Goal: Feedback & Contribution: Leave review/rating

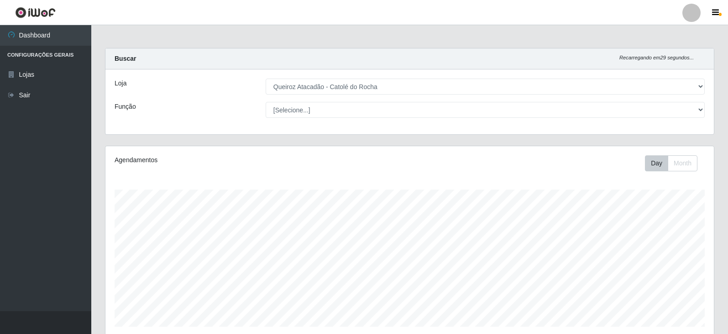
select select "500"
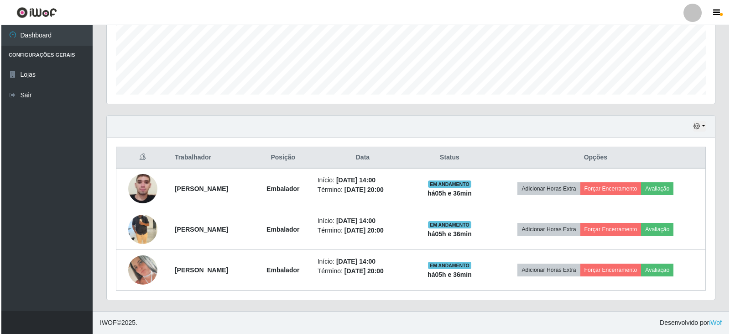
scroll to position [189, 609]
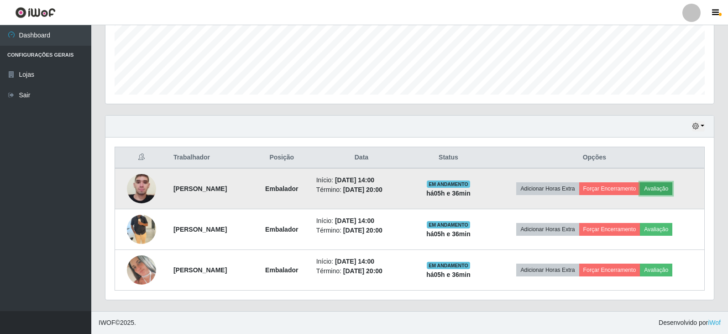
click at [671, 186] on button "Avaliação" at bounding box center [656, 188] width 32 height 13
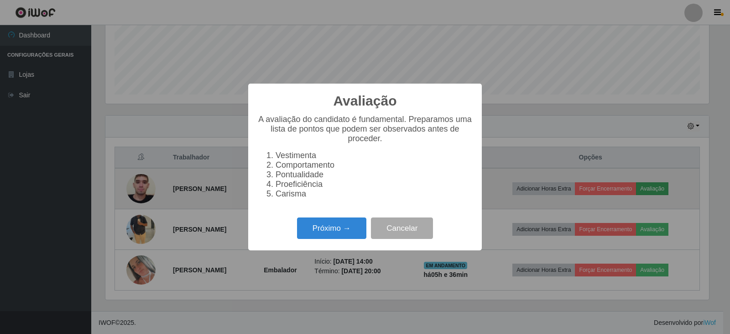
scroll to position [189, 604]
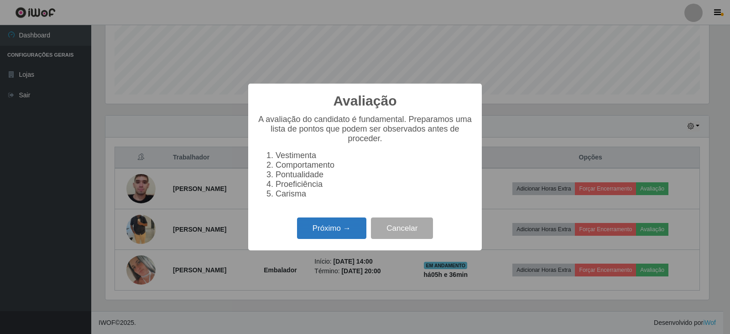
click at [309, 230] on button "Próximo →" at bounding box center [331, 227] width 69 height 21
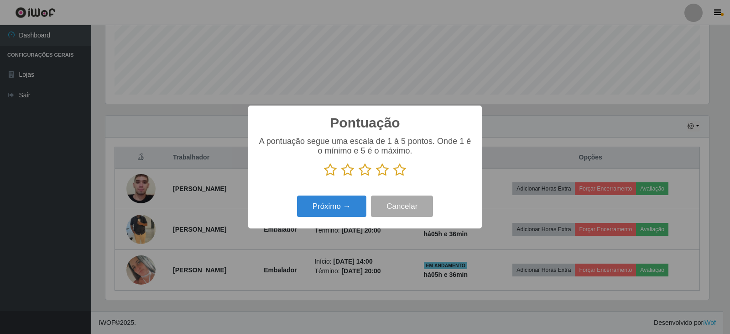
click at [402, 172] on icon at bounding box center [399, 170] width 13 height 14
click at [393, 177] on input "radio" at bounding box center [393, 177] width 0 height 0
click at [316, 202] on button "Próximo →" at bounding box center [331, 205] width 69 height 21
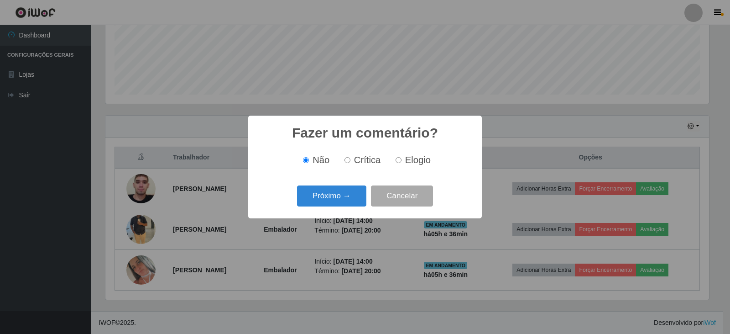
click at [398, 159] on input "Elogio" at bounding box center [399, 160] width 6 height 6
radio input "true"
click at [322, 194] on button "Próximo →" at bounding box center [331, 195] width 69 height 21
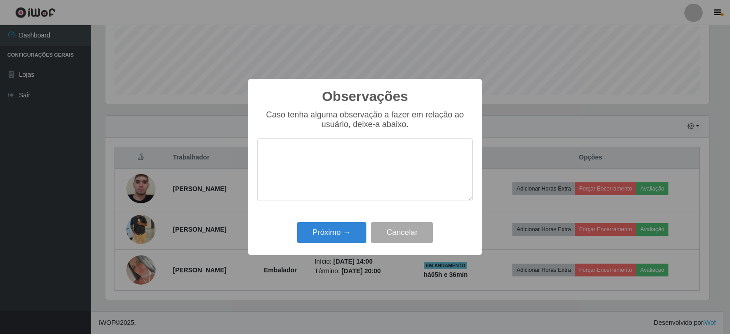
click at [326, 169] on textarea at bounding box center [364, 169] width 215 height 63
drag, startPoint x: 348, startPoint y: 154, endPoint x: 262, endPoint y: 143, distance: 87.5
click at [262, 143] on textarea "BOM DESEMPENHO" at bounding box center [364, 169] width 215 height 63
type textarea "BOM DESEMPENHO"
click at [334, 227] on button "Próximo →" at bounding box center [331, 232] width 69 height 21
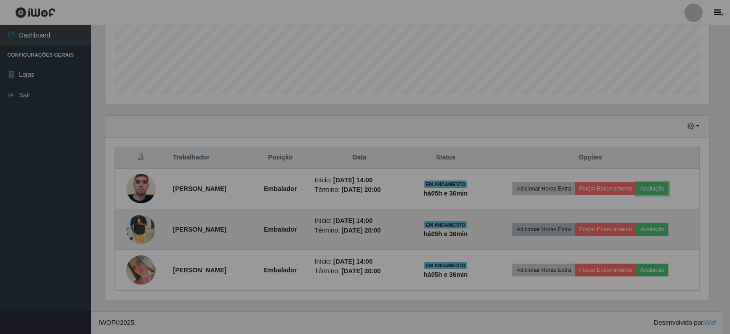
scroll to position [189, 609]
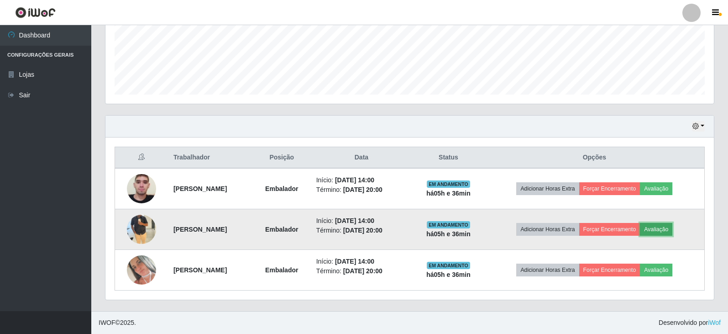
click at [672, 226] on button "Avaliação" at bounding box center [656, 229] width 32 height 13
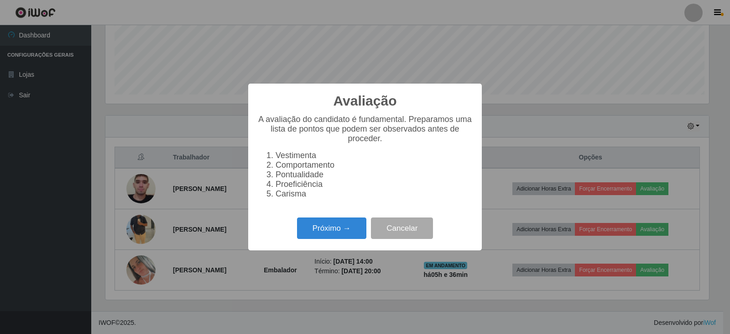
scroll to position [189, 604]
click at [324, 226] on button "Próximo →" at bounding box center [331, 227] width 69 height 21
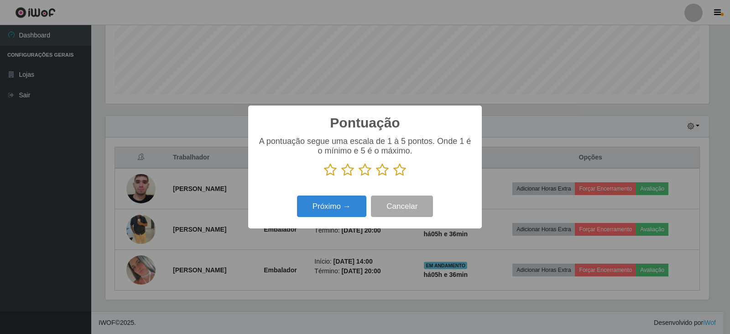
drag, startPoint x: 399, startPoint y: 171, endPoint x: 372, endPoint y: 178, distance: 27.5
click at [398, 172] on icon at bounding box center [399, 170] width 13 height 14
click at [393, 177] on input "radio" at bounding box center [393, 177] width 0 height 0
drag, startPoint x: 344, startPoint y: 194, endPoint x: 342, endPoint y: 201, distance: 6.8
click at [344, 195] on div "Próximo → Cancelar" at bounding box center [364, 206] width 215 height 26
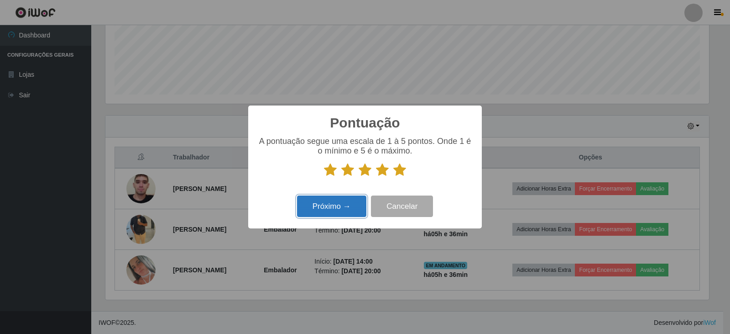
click at [341, 206] on button "Próximo →" at bounding box center [331, 205] width 69 height 21
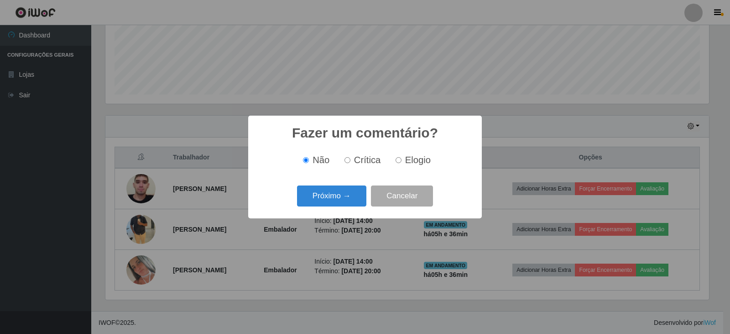
click at [397, 160] on input "Elogio" at bounding box center [399, 160] width 6 height 6
radio input "true"
click at [311, 194] on button "Próximo →" at bounding box center [331, 195] width 69 height 21
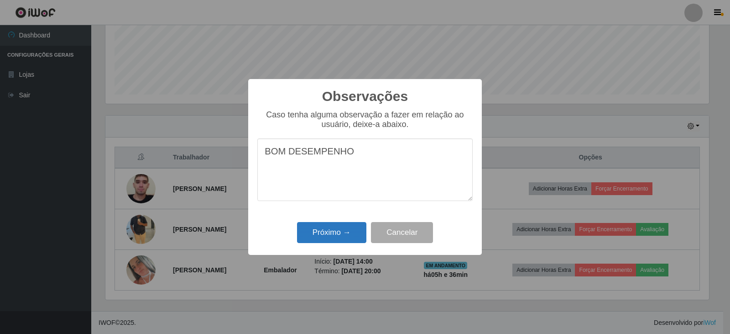
type textarea "BOM DESEMPENHO"
click at [324, 231] on button "Próximo →" at bounding box center [331, 232] width 69 height 21
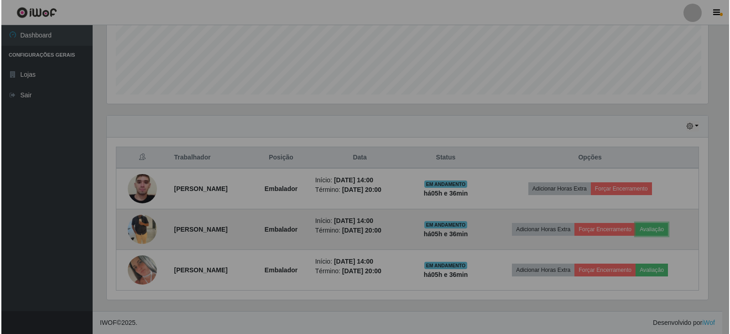
scroll to position [189, 609]
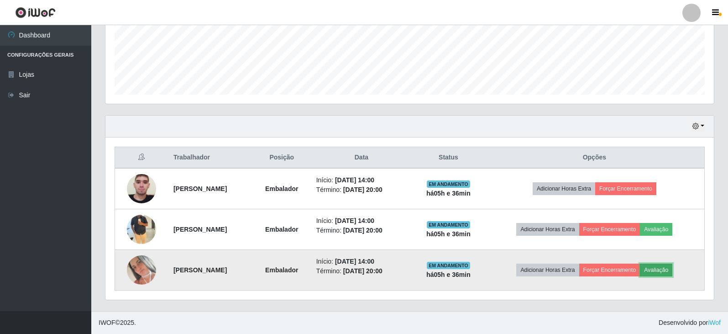
click at [666, 266] on button "Avaliação" at bounding box center [656, 269] width 32 height 13
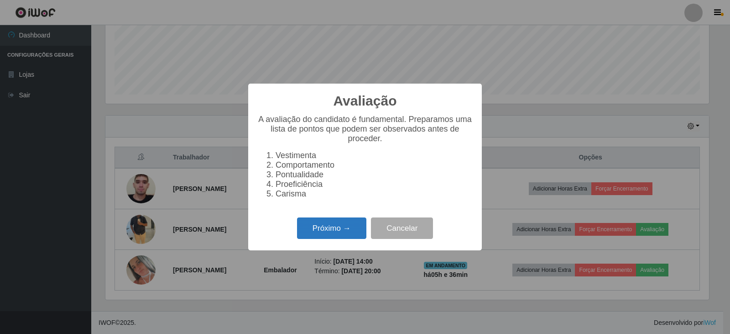
click at [326, 233] on button "Próximo →" at bounding box center [331, 227] width 69 height 21
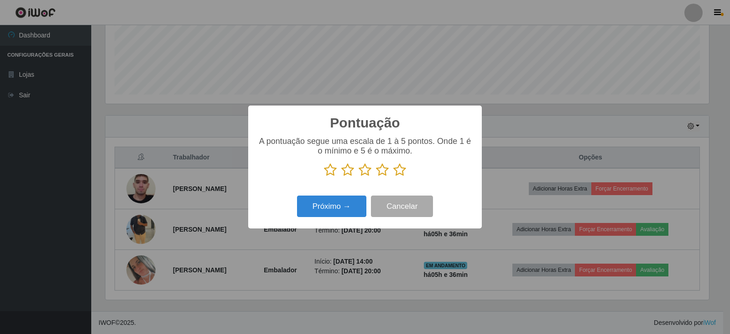
click at [400, 173] on icon at bounding box center [399, 170] width 13 height 14
click at [393, 177] on input "radio" at bounding box center [393, 177] width 0 height 0
click at [331, 199] on button "Próximo →" at bounding box center [331, 205] width 69 height 21
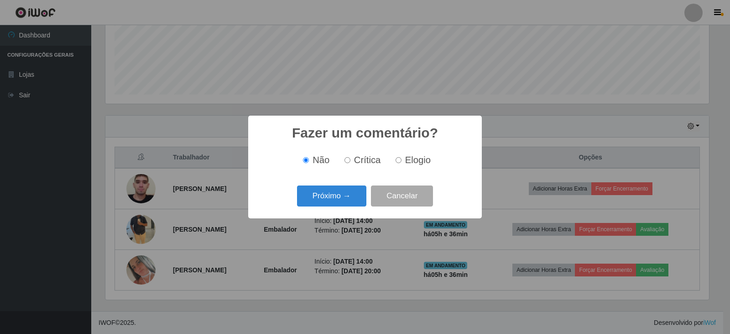
click at [399, 161] on input "Elogio" at bounding box center [399, 160] width 6 height 6
radio input "true"
click at [345, 193] on button "Próximo →" at bounding box center [331, 195] width 69 height 21
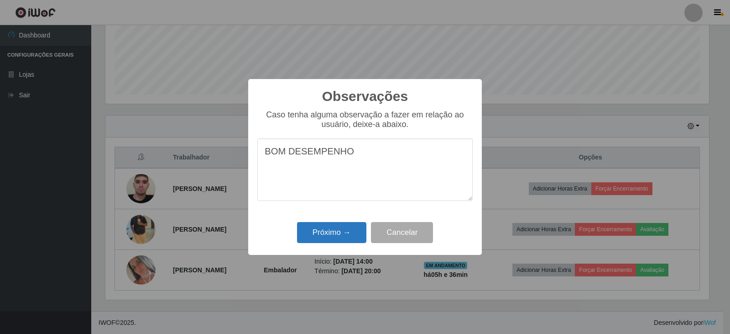
type textarea "BOM DESEMPENHO"
click at [337, 230] on button "Próximo →" at bounding box center [331, 232] width 69 height 21
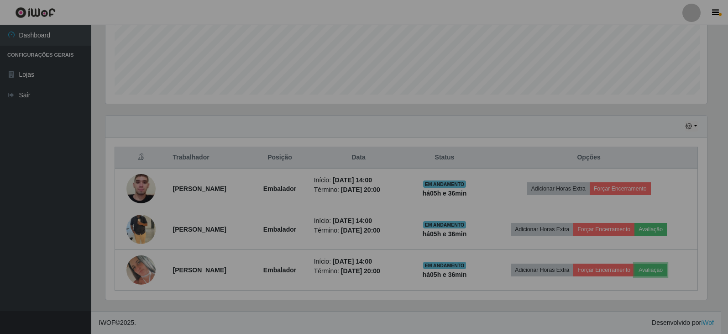
scroll to position [189, 609]
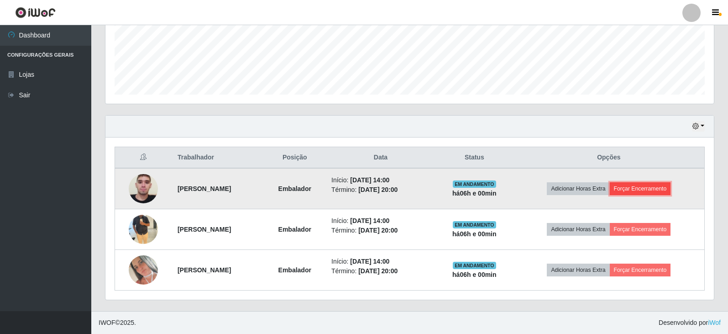
click at [653, 187] on button "Forçar Encerramento" at bounding box center [640, 188] width 61 height 13
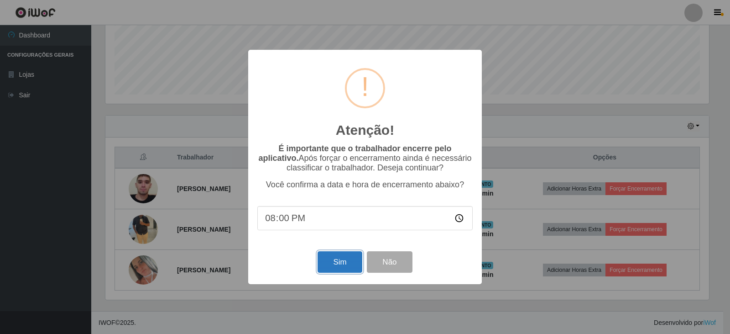
click at [325, 265] on button "Sim" at bounding box center [340, 261] width 44 height 21
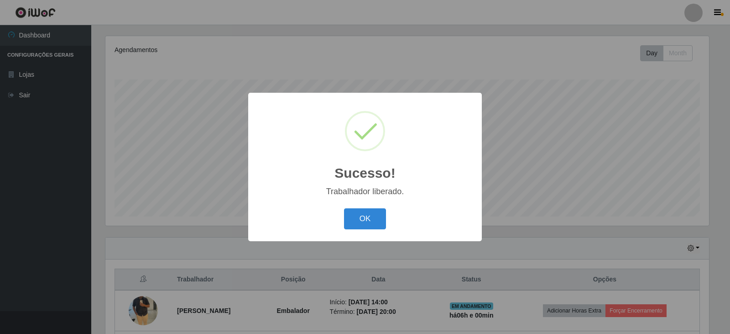
click at [338, 212] on div "OK Cancel" at bounding box center [364, 218] width 215 height 26
click at [374, 216] on button "OK" at bounding box center [365, 218] width 42 height 21
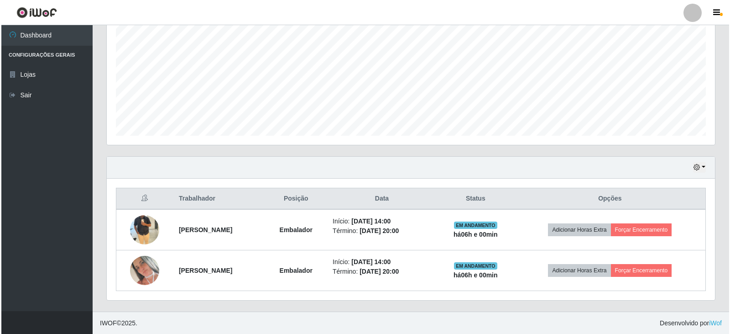
scroll to position [191, 0]
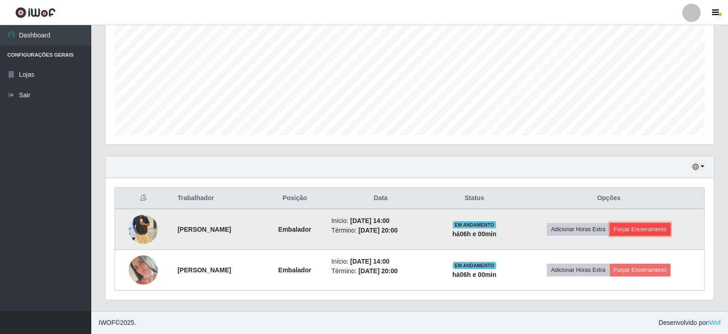
click at [638, 227] on button "Forçar Encerramento" at bounding box center [640, 229] width 61 height 13
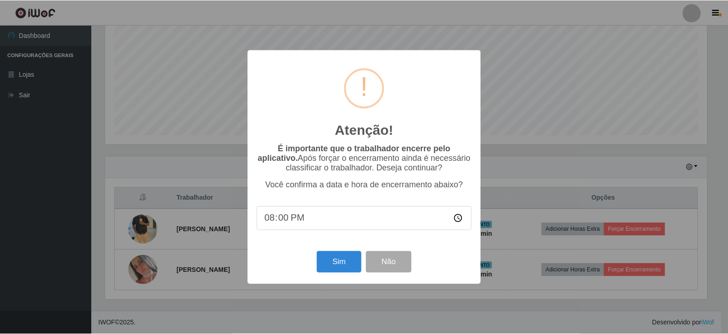
scroll to position [189, 604]
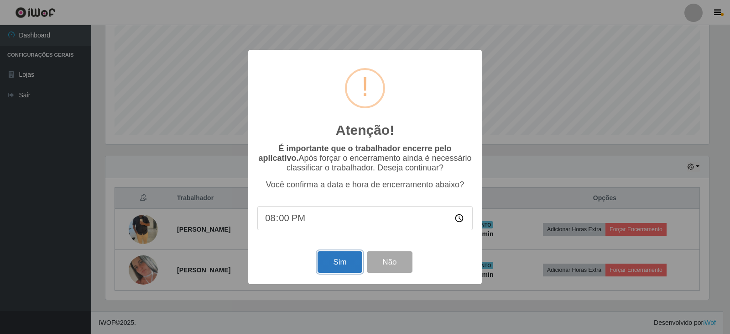
click at [342, 257] on button "Sim" at bounding box center [340, 261] width 44 height 21
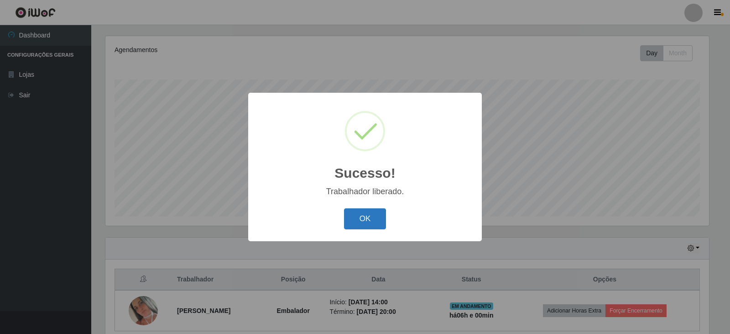
click at [368, 226] on button "OK" at bounding box center [365, 218] width 42 height 21
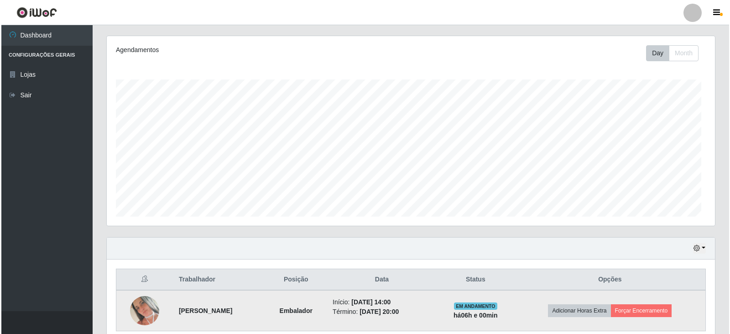
scroll to position [189, 609]
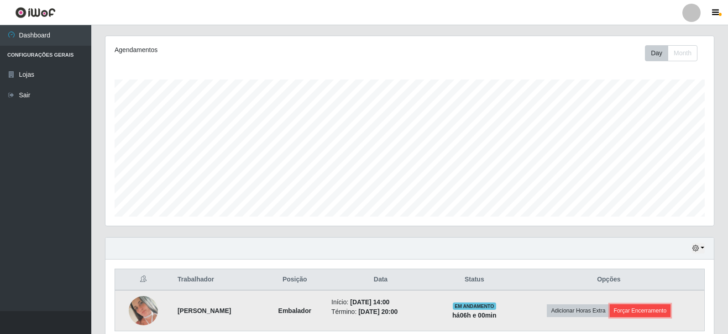
click at [642, 306] on button "Forçar Encerramento" at bounding box center [640, 310] width 61 height 13
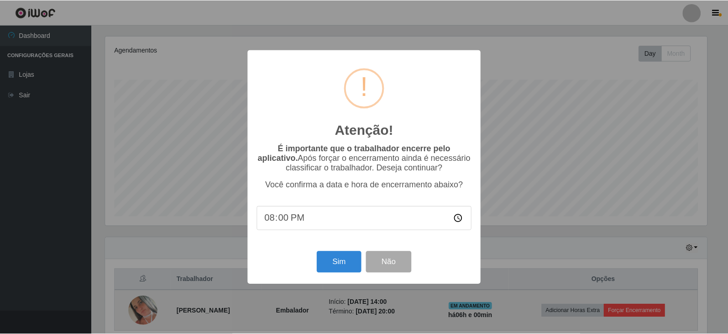
scroll to position [189, 604]
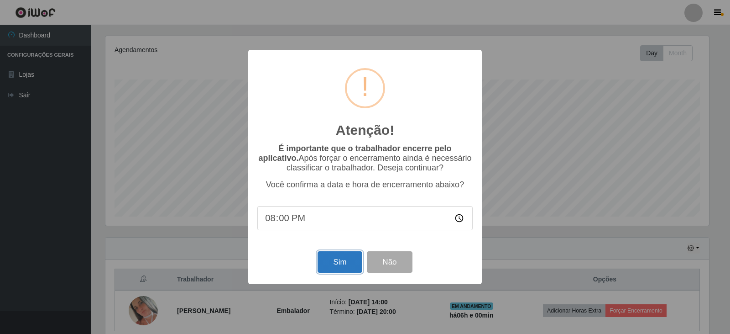
click at [351, 266] on button "Sim" at bounding box center [340, 261] width 44 height 21
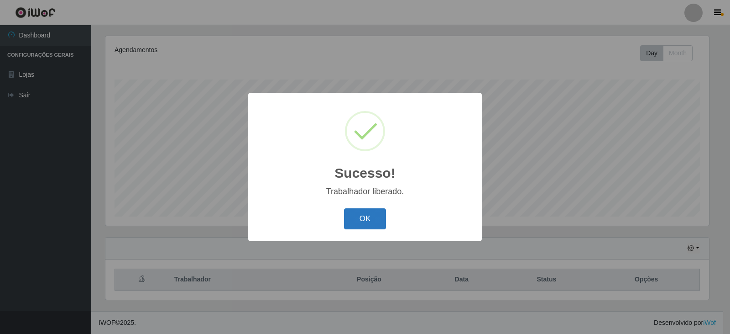
click at [369, 221] on button "OK" at bounding box center [365, 218] width 42 height 21
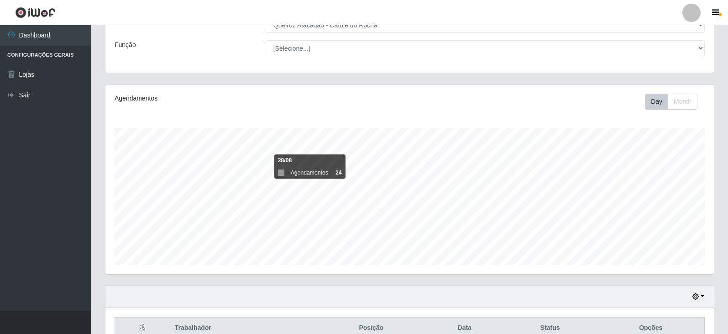
scroll to position [110, 0]
